Goal: Task Accomplishment & Management: Use online tool/utility

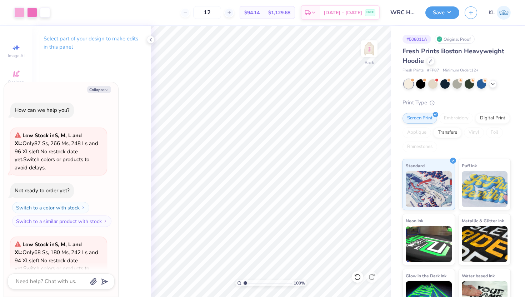
scroll to position [148, 0]
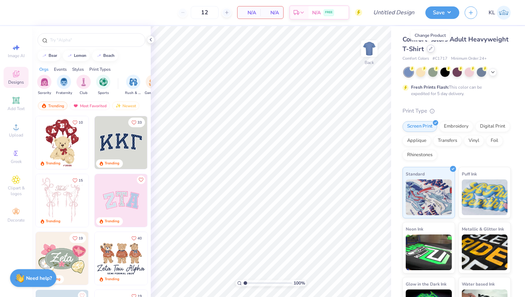
click at [430, 50] on icon at bounding box center [431, 49] width 4 height 4
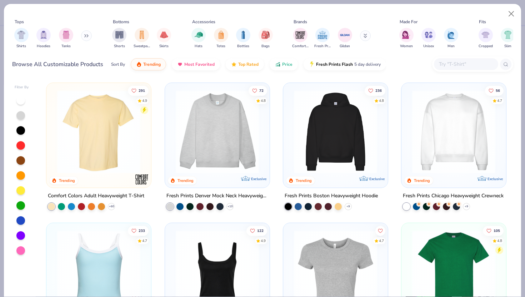
click at [369, 115] on img at bounding box center [335, 131] width 90 height 83
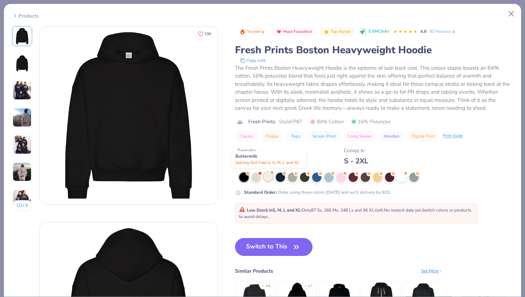
click at [270, 178] on div at bounding box center [268, 176] width 9 height 9
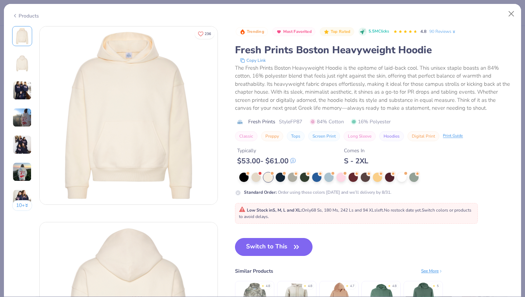
click at [279, 250] on button "Switch to This" at bounding box center [274, 247] width 78 height 18
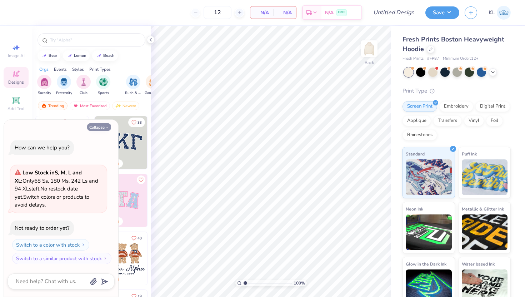
click at [102, 128] on button "Collapse" at bounding box center [99, 127] width 24 height 8
type textarea "x"
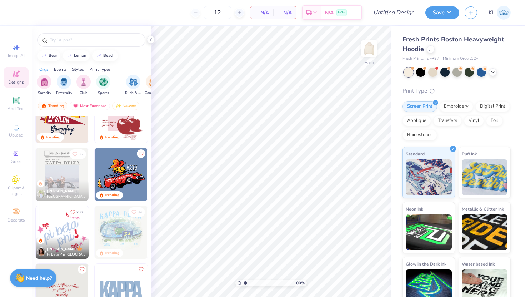
scroll to position [791, 0]
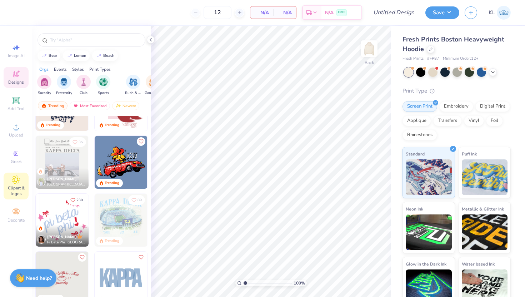
click at [16, 182] on icon at bounding box center [16, 180] width 8 height 8
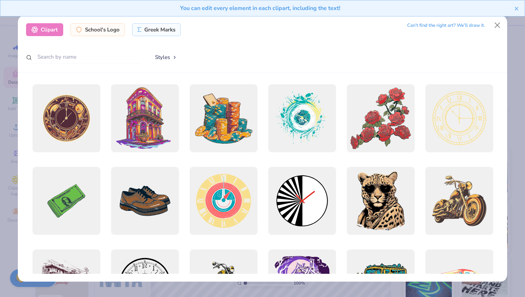
click at [47, 66] on div "Clipart School's Logo Greek Marks Can’t find the right art? We’ll draw it. Styl…" at bounding box center [262, 44] width 489 height 58
click at [52, 56] on input "text" at bounding box center [83, 56] width 114 height 13
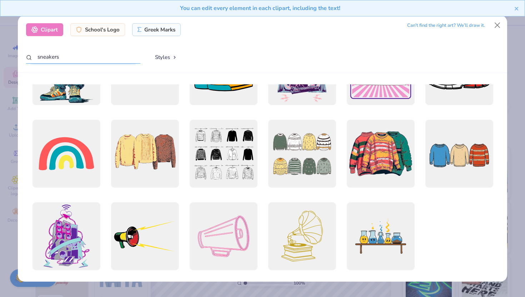
scroll to position [305, 0]
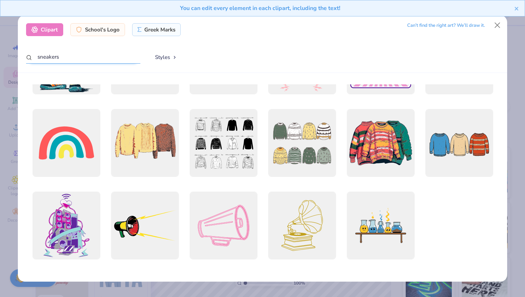
click at [119, 54] on input "sneakers" at bounding box center [83, 56] width 114 height 13
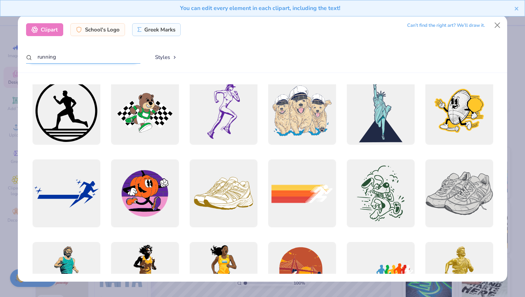
scroll to position [0, 0]
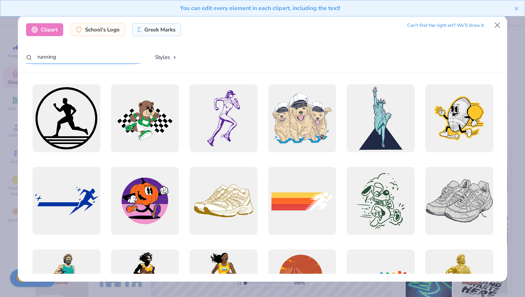
click at [81, 57] on input "running" at bounding box center [83, 56] width 114 height 13
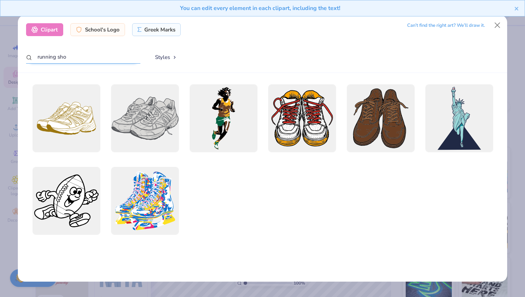
click at [62, 58] on input "running sho" at bounding box center [83, 56] width 114 height 13
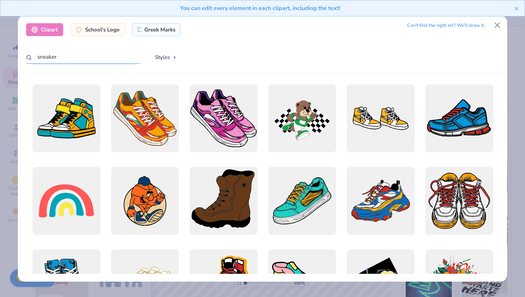
type input "sneaker"
